Goal: Information Seeking & Learning: Learn about a topic

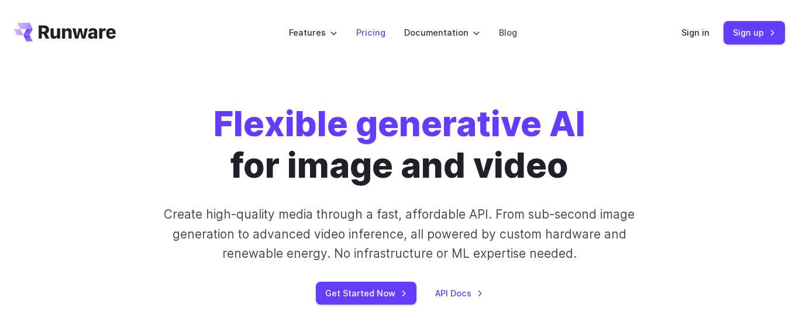
click at [373, 32] on link "Pricing" at bounding box center [370, 32] width 29 height 13
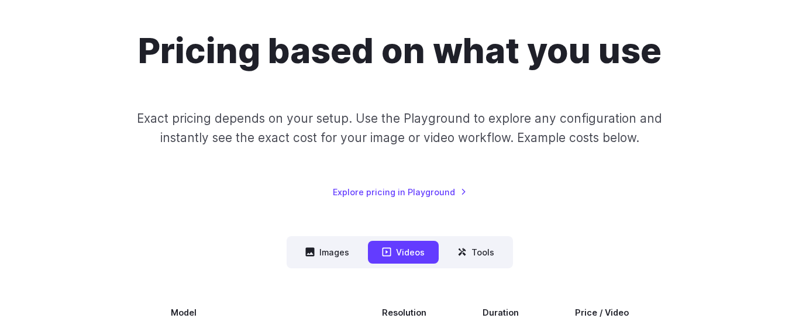
scroll to position [67, 0]
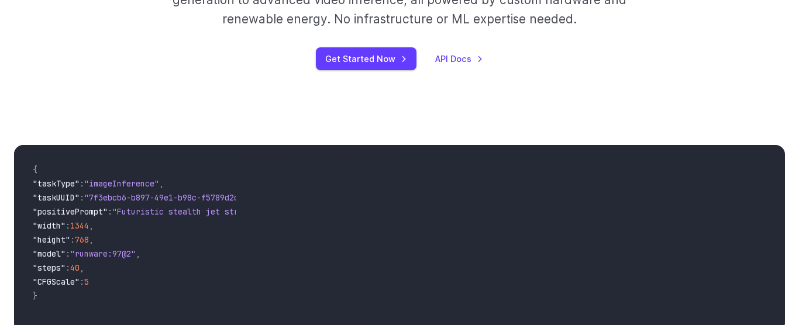
scroll to position [210, 0]
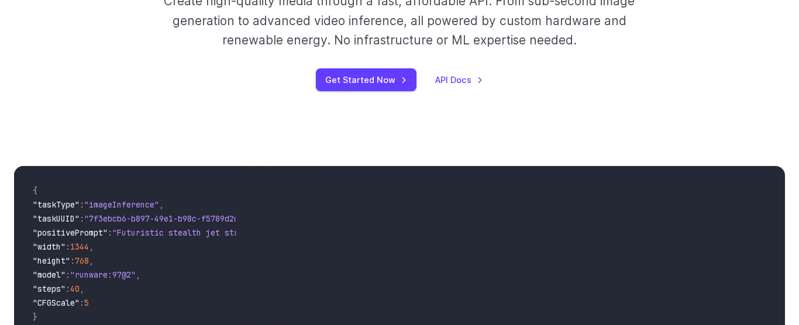
drag, startPoint x: 25, startPoint y: 70, endPoint x: 51, endPoint y: 71, distance: 26.3
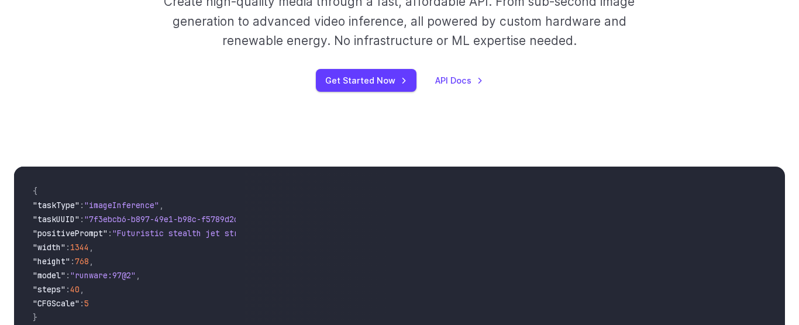
click at [51, 176] on pre "{ "taskType" : "imageInference" , "taskUUID" : "7f3ebcb6-b897-49e1-b98c-f5789d2…" at bounding box center [129, 260] width 212 height 168
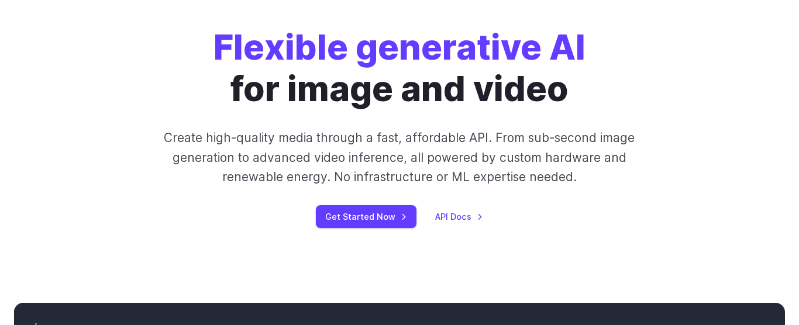
scroll to position [0, 0]
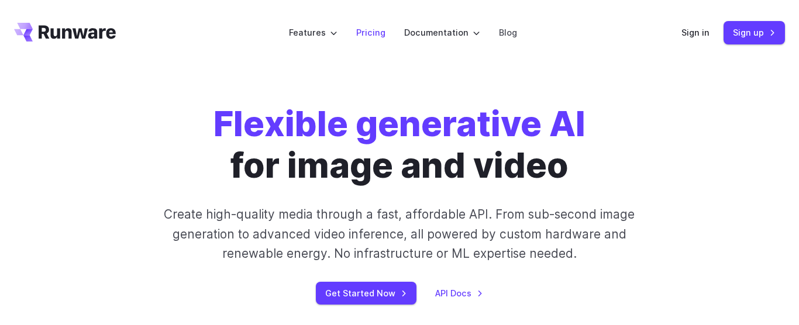
click at [371, 33] on link "Pricing" at bounding box center [370, 32] width 29 height 13
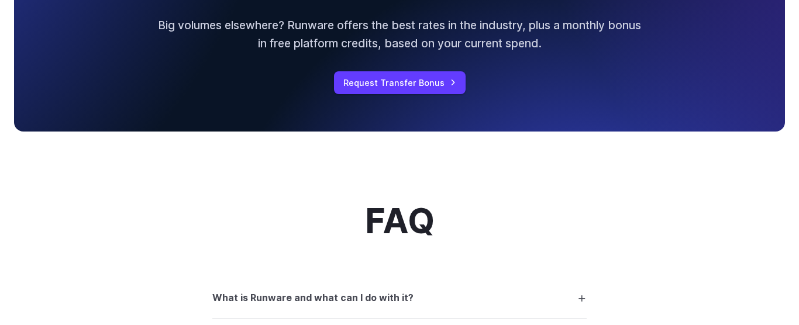
scroll to position [1533, 0]
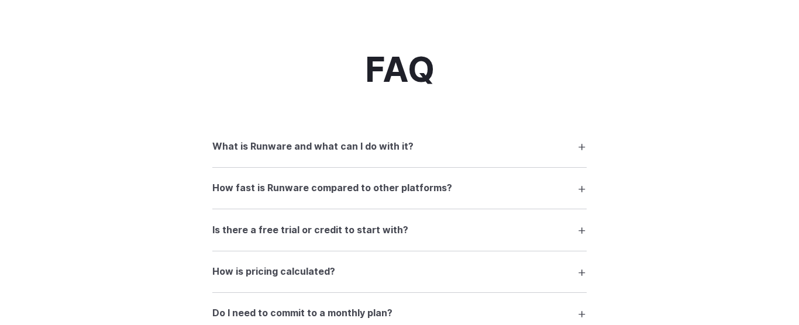
click at [578, 146] on summary "What is Runware and what can I do with it?" at bounding box center [399, 146] width 374 height 22
